Goal: Information Seeking & Learning: Learn about a topic

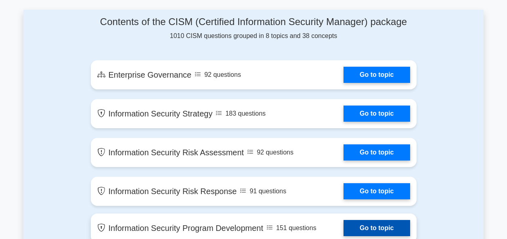
scroll to position [364, 0]
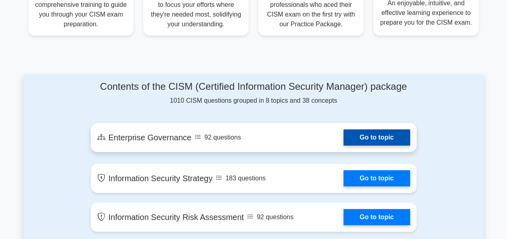
click at [360, 135] on link "Go to topic" at bounding box center [377, 137] width 66 height 16
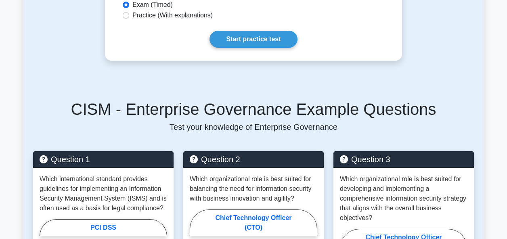
scroll to position [242, 0]
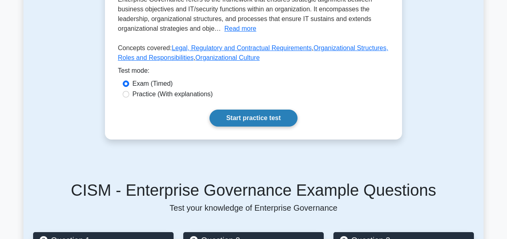
click at [256, 119] on link "Start practice test" at bounding box center [254, 117] width 88 height 17
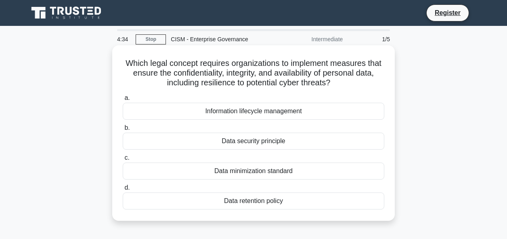
click at [235, 111] on div "Information lifecycle management" at bounding box center [254, 111] width 262 height 17
click at [123, 101] on input "a. Information lifecycle management" at bounding box center [123, 97] width 0 height 5
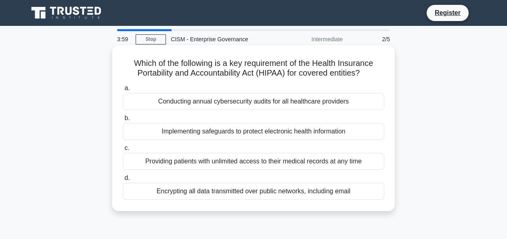
click at [209, 103] on div "Conducting annual cybersecurity audits for all healthcare providers" at bounding box center [254, 101] width 262 height 17
click at [123, 91] on input "a. Conducting annual cybersecurity audits for all healthcare providers" at bounding box center [123, 88] width 0 height 5
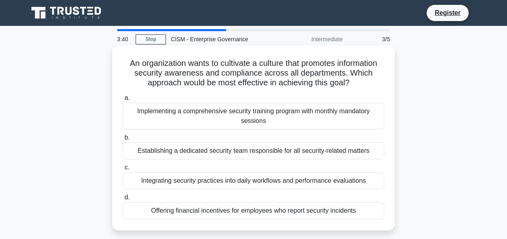
scroll to position [40, 0]
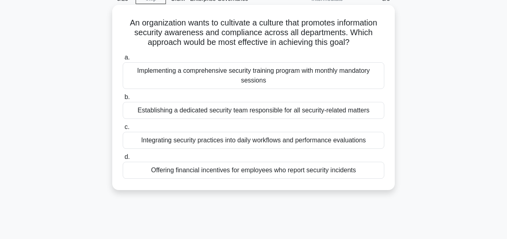
click at [299, 139] on div "Integrating security practices into daily workflows and performance evaluations" at bounding box center [254, 140] width 262 height 17
click at [123, 130] on input "c. Integrating security practices into daily workflows and performance evaluati…" at bounding box center [123, 126] width 0 height 5
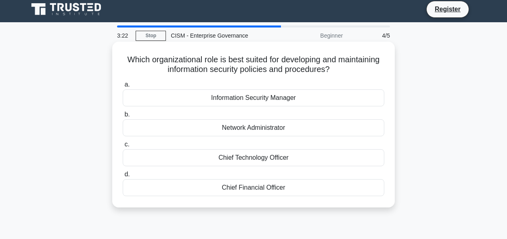
scroll to position [0, 0]
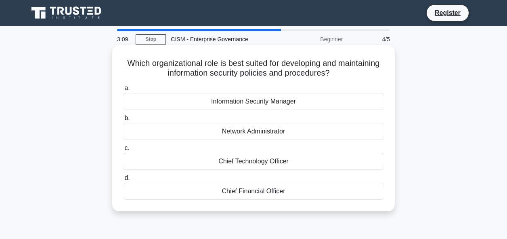
click at [247, 161] on div "Chief Technology Officer" at bounding box center [254, 161] width 262 height 17
click at [123, 151] on input "c. Chief Technology Officer" at bounding box center [123, 147] width 0 height 5
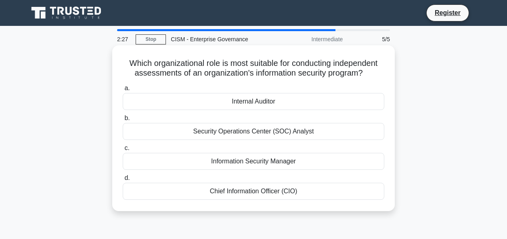
click at [259, 101] on div "Internal Auditor" at bounding box center [254, 101] width 262 height 17
click at [123, 91] on input "a. Internal Auditor" at bounding box center [123, 88] width 0 height 5
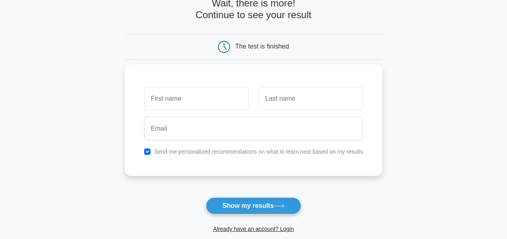
scroll to position [40, 0]
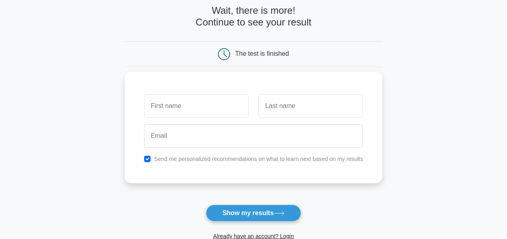
click at [185, 108] on input "text" at bounding box center [196, 105] width 105 height 23
type input "Om"
click at [275, 109] on input "text" at bounding box center [311, 105] width 105 height 23
type input "Prakash"
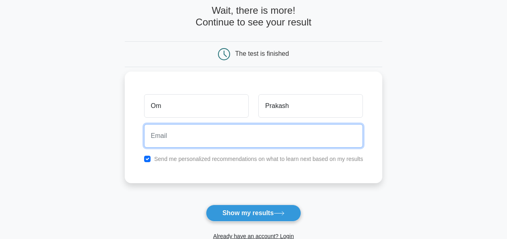
click at [171, 133] on input "email" at bounding box center [253, 135] width 219 height 23
type input "omg3mnd@gmail.com"
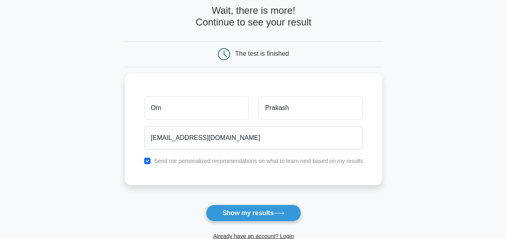
click at [242, 214] on button "Show my results" at bounding box center [253, 212] width 95 height 17
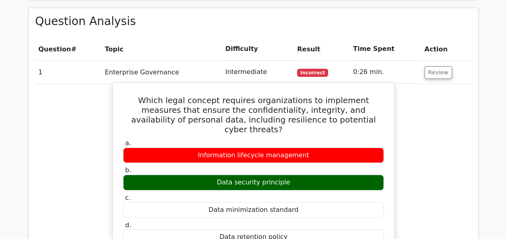
scroll to position [516, 0]
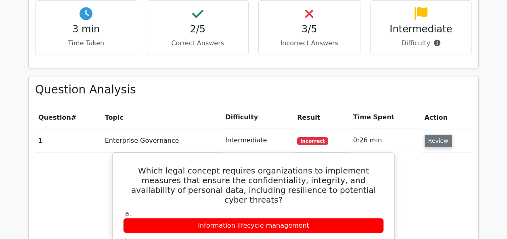
click at [425, 135] on button "Review" at bounding box center [438, 141] width 27 height 13
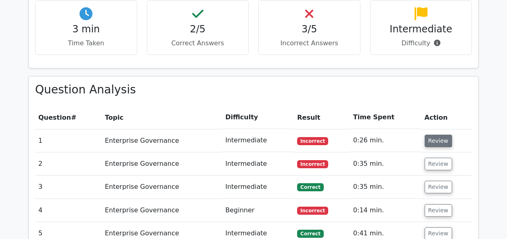
click at [431, 135] on button "Review" at bounding box center [438, 141] width 27 height 13
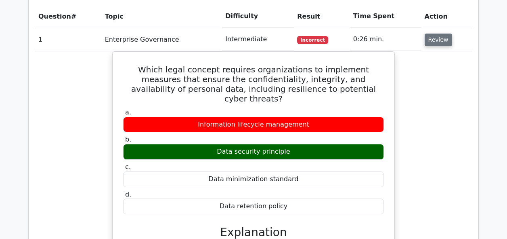
scroll to position [476, 0]
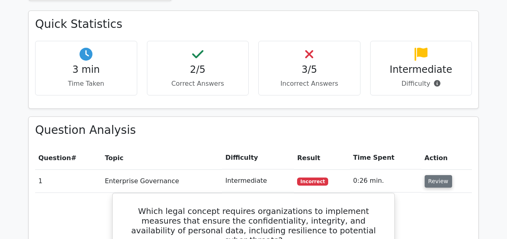
click at [431, 175] on button "Review" at bounding box center [438, 181] width 27 height 13
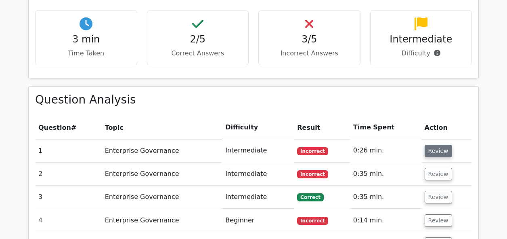
scroll to position [516, 0]
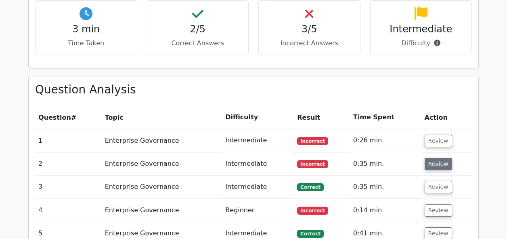
click at [435, 158] on button "Review" at bounding box center [438, 164] width 27 height 13
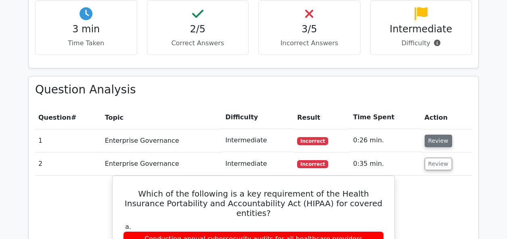
click at [434, 135] on button "Review" at bounding box center [438, 141] width 27 height 13
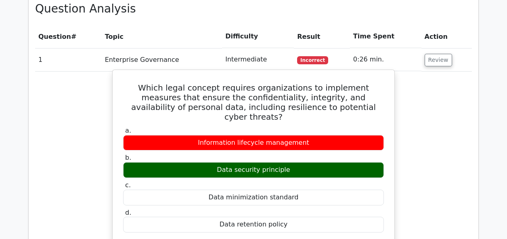
scroll to position [476, 0]
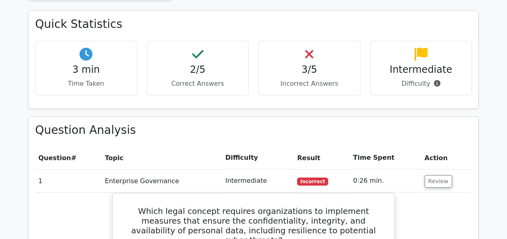
click at [427, 146] on th "Action" at bounding box center [447, 157] width 50 height 23
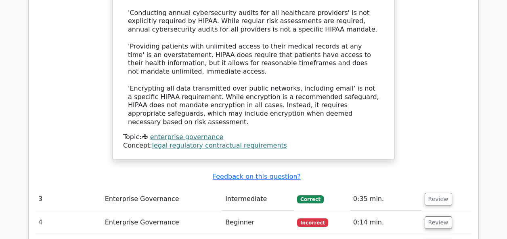
scroll to position [1526, 0]
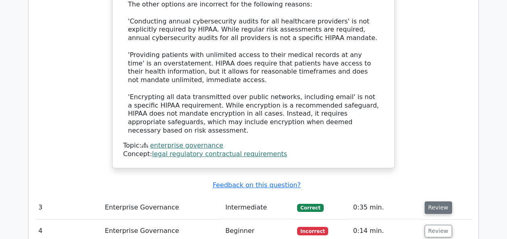
click at [432, 201] on button "Review" at bounding box center [438, 207] width 27 height 13
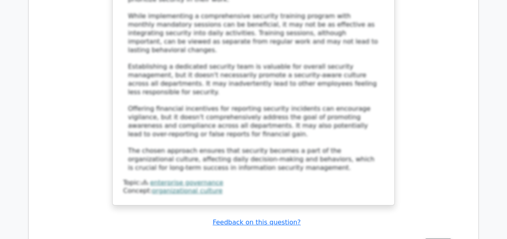
scroll to position [2051, 0]
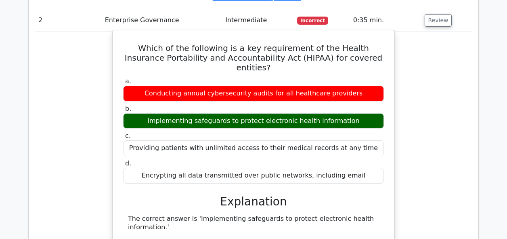
scroll to position [1158, 0]
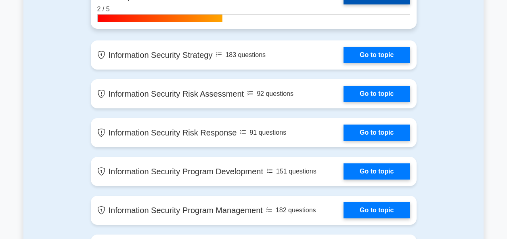
scroll to position [606, 0]
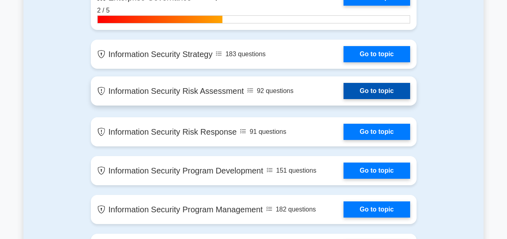
click at [360, 84] on link "Go to topic" at bounding box center [377, 91] width 66 height 16
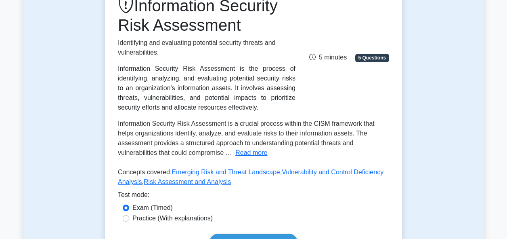
scroll to position [242, 0]
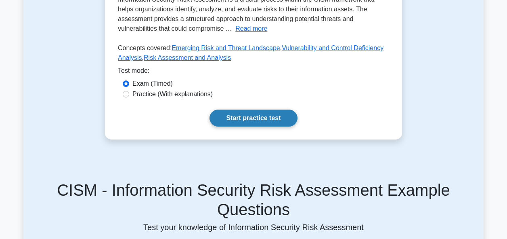
click at [251, 112] on link "Start practice test" at bounding box center [254, 117] width 88 height 17
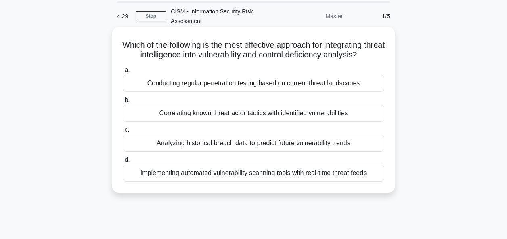
scroll to position [40, 0]
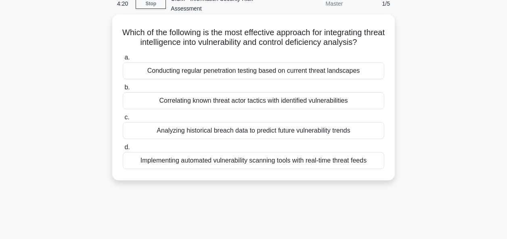
click at [233, 161] on div "Implementing automated vulnerability scanning tools with real-time threat feeds" at bounding box center [254, 160] width 262 height 17
click at [123, 150] on input "d. Implementing automated vulnerability scanning tools with real-time threat fe…" at bounding box center [123, 147] width 0 height 5
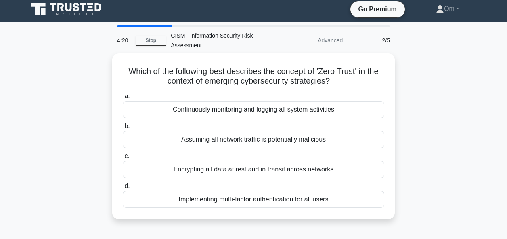
scroll to position [0, 0]
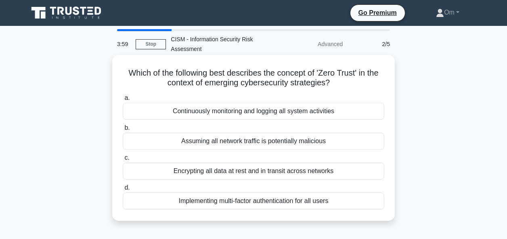
click at [256, 114] on div "Continuously monitoring and logging all system activities" at bounding box center [254, 111] width 262 height 17
click at [123, 101] on input "a. Continuously monitoring and logging all system activities" at bounding box center [123, 97] width 0 height 5
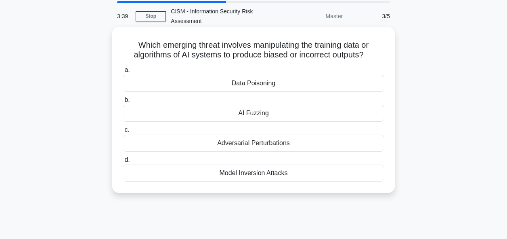
scroll to position [40, 0]
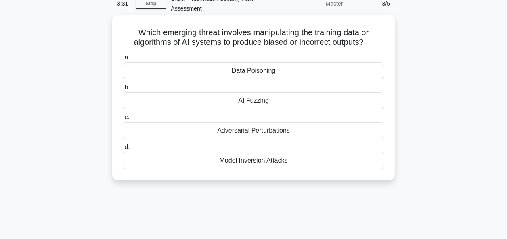
click at [260, 74] on div "Data Poisoning" at bounding box center [254, 70] width 262 height 17
click at [123, 60] on input "a. Data Poisoning" at bounding box center [123, 57] width 0 height 5
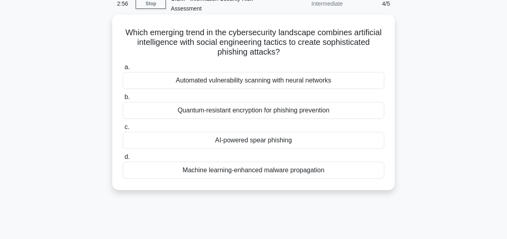
click at [235, 143] on div "AI-powered spear phishing" at bounding box center [254, 140] width 262 height 17
click at [123, 130] on input "c. AI-powered spear phishing" at bounding box center [123, 126] width 0 height 5
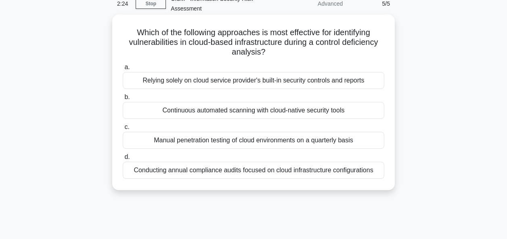
click at [223, 112] on div "Continuous automated scanning with cloud-native security tools" at bounding box center [254, 110] width 262 height 17
click at [123, 100] on input "b. Continuous automated scanning with cloud-native security tools" at bounding box center [123, 97] width 0 height 5
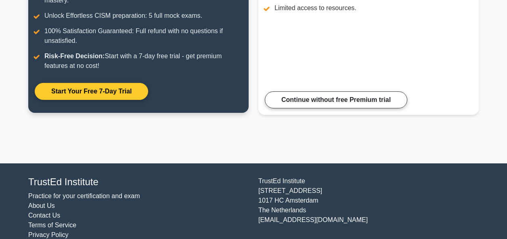
scroll to position [193, 0]
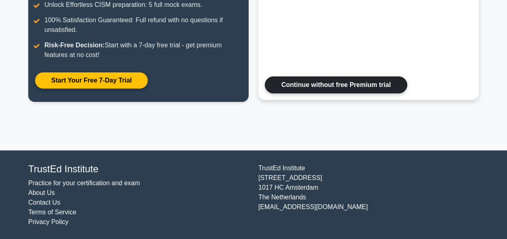
click at [296, 88] on link "Continue without free Premium trial" at bounding box center [336, 84] width 143 height 17
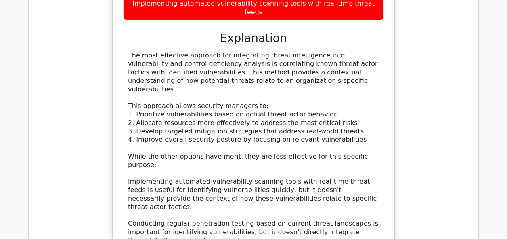
scroll to position [1050, 0]
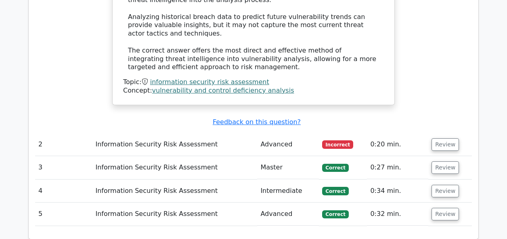
drag, startPoint x: 444, startPoint y: 98, endPoint x: 431, endPoint y: 101, distance: 12.5
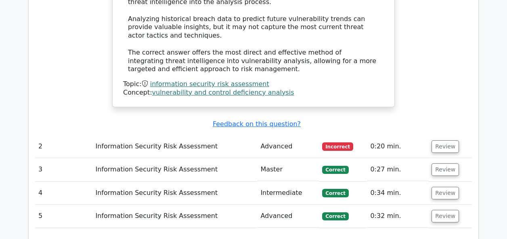
drag, startPoint x: 431, startPoint y: 101, endPoint x: 467, endPoint y: 212, distance: 116.8
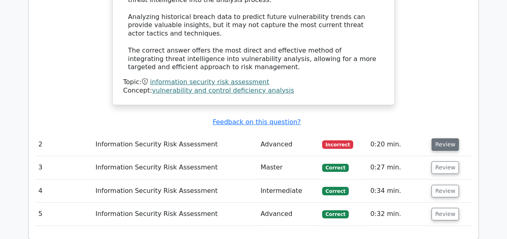
click at [439, 138] on button "Review" at bounding box center [445, 144] width 27 height 13
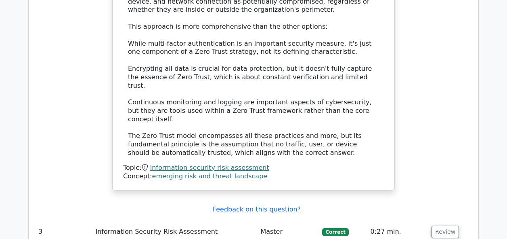
scroll to position [1495, 0]
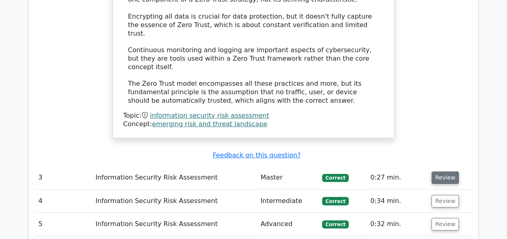
click at [441, 171] on button "Review" at bounding box center [445, 177] width 27 height 13
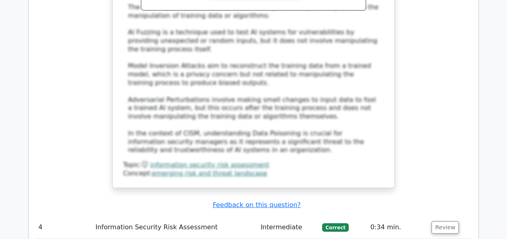
scroll to position [1979, 0]
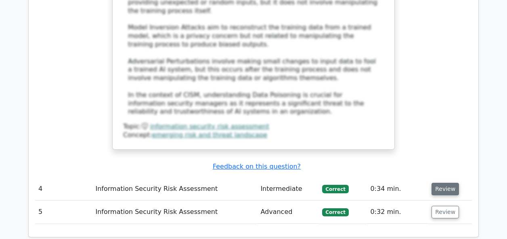
click at [443, 183] on button "Review" at bounding box center [445, 189] width 27 height 13
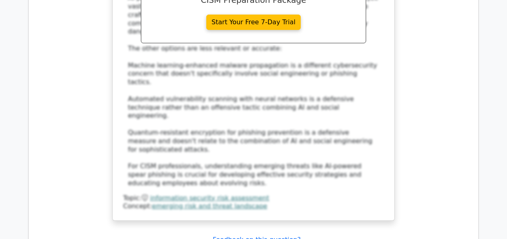
scroll to position [2504, 0]
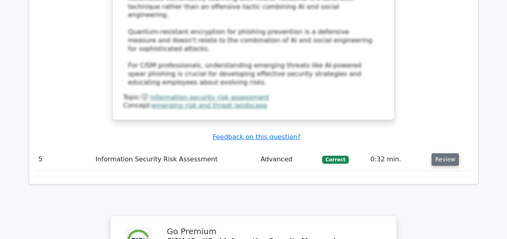
click at [440, 153] on button "Review" at bounding box center [445, 159] width 27 height 13
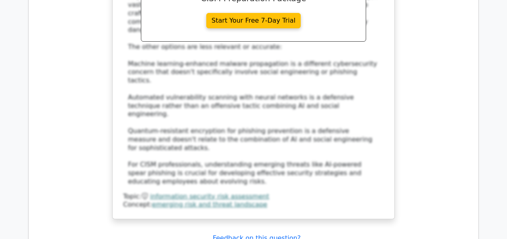
scroll to position [2302, 0]
